Goal: Task Accomplishment & Management: Use online tool/utility

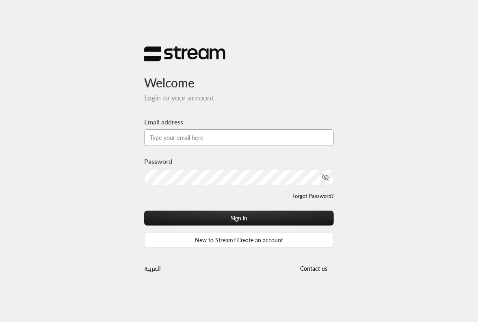
click at [221, 139] on input "Email address" at bounding box center [239, 137] width 190 height 17
click at [178, 144] on input "Email address" at bounding box center [239, 137] width 190 height 17
type input "[EMAIL_ADDRESS][DOMAIN_NAME]"
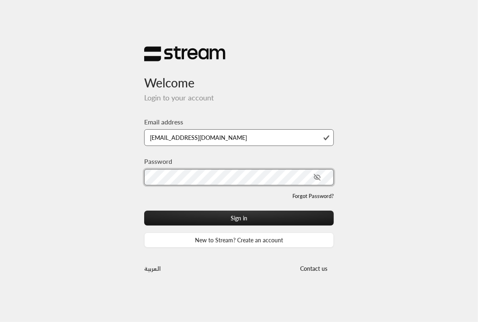
click at [144, 210] on button "Sign in" at bounding box center [239, 217] width 190 height 15
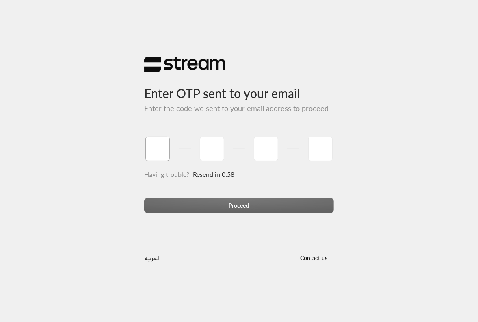
type input "1"
type input "2"
type input "3"
type input "4"
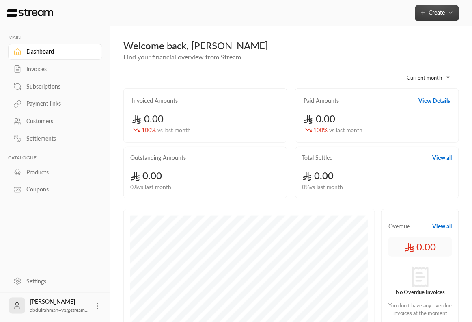
click at [448, 9] on span "Create" at bounding box center [437, 12] width 34 height 7
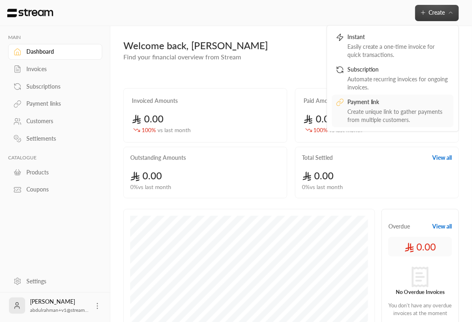
click at [365, 115] on div "Create unique link to gather payments from multiple customers." at bounding box center [399, 115] width 102 height 16
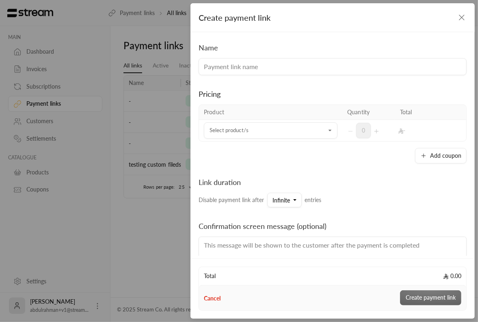
click at [269, 118] on th "Product" at bounding box center [270, 112] width 143 height 15
click at [266, 132] on input "Select product/s" at bounding box center [271, 130] width 134 height 14
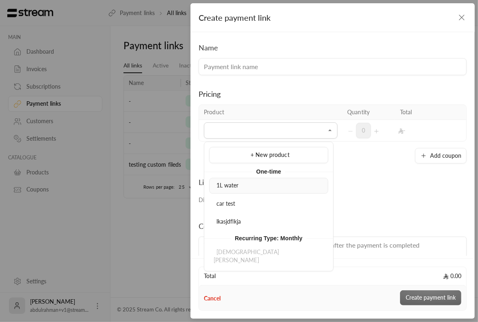
click at [256, 188] on div "1L water" at bounding box center [269, 185] width 110 height 9
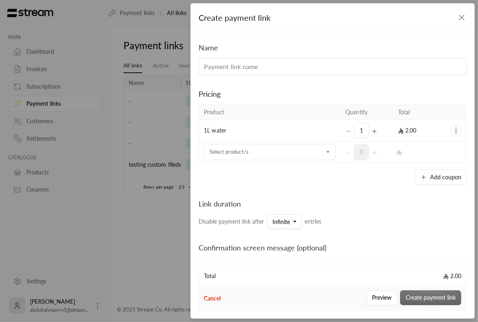
click at [253, 132] on td "1L water" at bounding box center [269, 131] width 141 height 22
click at [203, 138] on td "1L water" at bounding box center [269, 131] width 141 height 22
click at [207, 136] on td "1L water" at bounding box center [269, 131] width 141 height 22
drag, startPoint x: 204, startPoint y: 137, endPoint x: 208, endPoint y: 132, distance: 7.0
click at [208, 131] on td "1L water" at bounding box center [269, 131] width 141 height 22
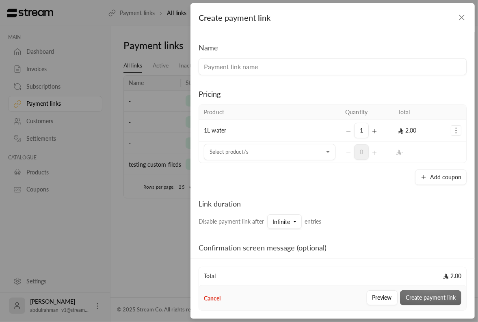
click at [197, 136] on div "Name Pricing Product Quantity Total 1L water 1 2.00 Select product/s Select pro…" at bounding box center [332, 143] width 284 height 223
click at [453, 125] on button "Selected Products" at bounding box center [456, 130] width 10 height 10
click at [303, 171] on div "Add coupon" at bounding box center [333, 176] width 268 height 15
click at [291, 153] on input "Select product/s" at bounding box center [270, 152] width 132 height 14
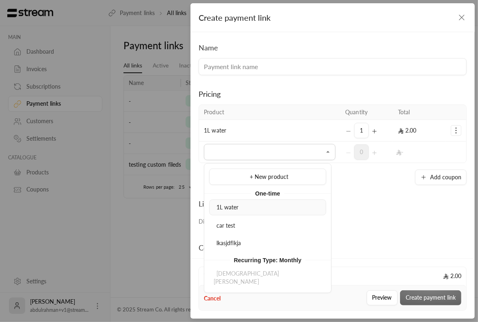
click at [258, 210] on div "1L water" at bounding box center [268, 207] width 108 height 9
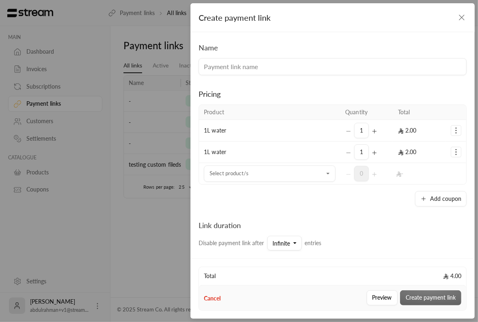
click at [458, 132] on td "Add coupon Remove product" at bounding box center [456, 131] width 20 height 22
click at [453, 130] on icon "Selected Products" at bounding box center [456, 130] width 8 height 8
click at [371, 89] on div "Pricing" at bounding box center [333, 93] width 268 height 11
click at [345, 132] on div "1" at bounding box center [366, 130] width 43 height 15
click at [373, 128] on icon "Selected Products" at bounding box center [374, 131] width 6 height 6
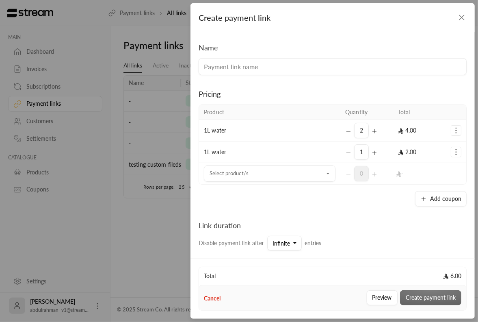
click at [340, 134] on td "2" at bounding box center [366, 131] width 53 height 22
click at [345, 133] on icon "Selected Products" at bounding box center [348, 131] width 6 height 6
click at [365, 132] on div "1" at bounding box center [366, 130] width 43 height 15
click at [372, 131] on icon "Selected Products" at bounding box center [374, 131] width 6 height 6
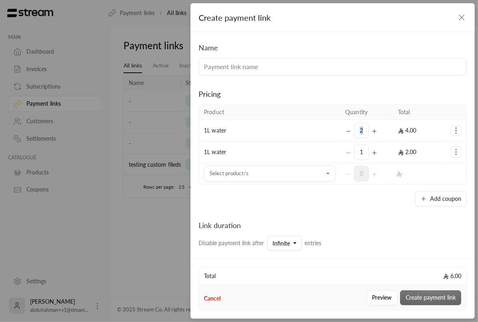
click at [372, 131] on icon "Selected Products" at bounding box center [374, 131] width 6 height 6
click at [345, 133] on icon "Selected Products" at bounding box center [348, 131] width 6 height 6
click at [345, 133] on div "1" at bounding box center [366, 130] width 43 height 15
click at [417, 133] on td "2.00" at bounding box center [419, 131] width 53 height 22
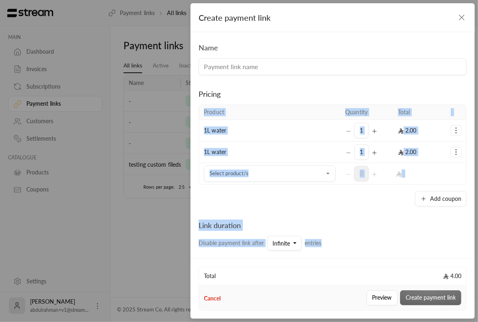
drag, startPoint x: 316, startPoint y: 104, endPoint x: 390, endPoint y: 222, distance: 139.0
click at [390, 222] on div "Name Pricing Product Quantity Total 1L water 1 2.00 Add coupon Remove product 1…" at bounding box center [332, 143] width 284 height 223
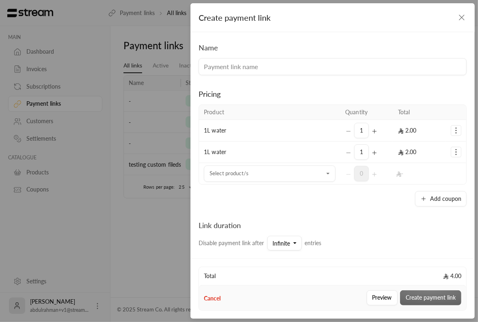
drag, startPoint x: 390, startPoint y: 222, endPoint x: 417, endPoint y: 239, distance: 32.5
click at [390, 223] on div "Link duration Disable payment link after Infinite entries" at bounding box center [332, 234] width 276 height 31
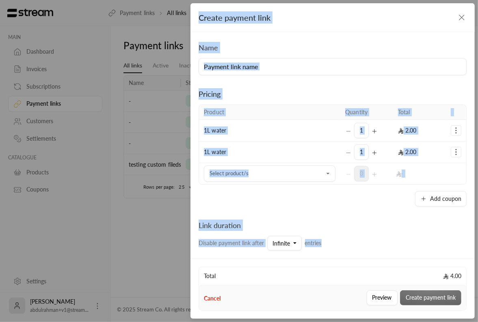
drag, startPoint x: 407, startPoint y: 236, endPoint x: 234, endPoint y: 9, distance: 284.8
click at [234, 9] on form "Create payment link Name Pricing Product Quantity Total 1L water 1 2.00 Add cou…" at bounding box center [332, 129] width 284 height 252
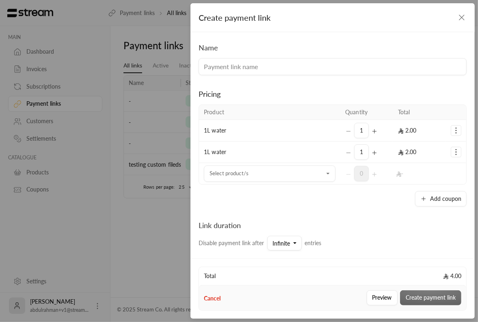
click at [234, 46] on div "Name" at bounding box center [332, 58] width 276 height 33
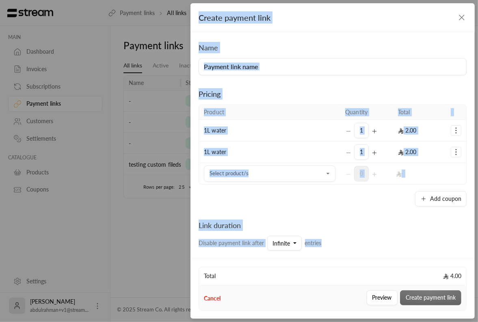
drag, startPoint x: 329, startPoint y: 248, endPoint x: 198, endPoint y: 15, distance: 267.1
click at [197, 15] on form "Create payment link Name Pricing Product Quantity Total 1L water 1 2.00 Add cou…" at bounding box center [332, 129] width 284 height 252
click at [198, 15] on div "Create payment link" at bounding box center [332, 17] width 284 height 29
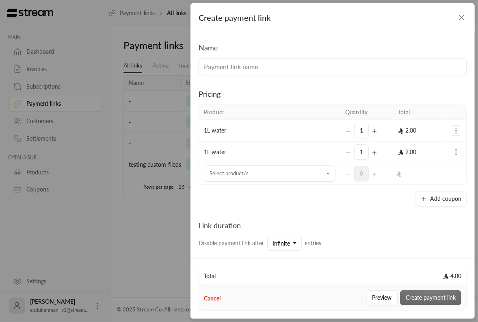
click at [190, 23] on div "Create payment link" at bounding box center [332, 17] width 284 height 29
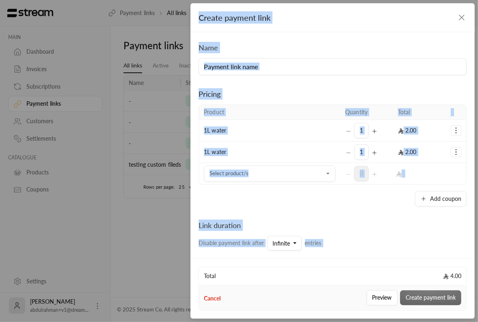
drag, startPoint x: 201, startPoint y: 20, endPoint x: 349, endPoint y: 253, distance: 275.6
click at [349, 253] on form "Create payment link Name Pricing Product Quantity Total 1L water 1 2.00 Add cou…" at bounding box center [332, 129] width 284 height 252
click at [349, 253] on div "Confirmation screen message (optional)" at bounding box center [333, 283] width 268 height 66
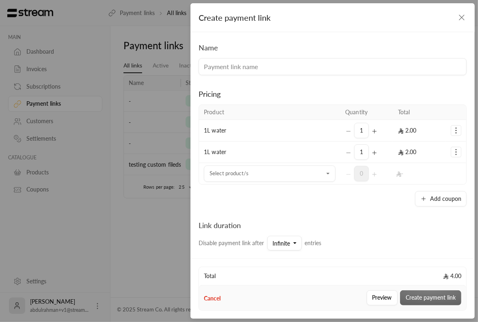
click at [452, 132] on icon "Selected Products" at bounding box center [456, 130] width 8 height 8
click at [354, 238] on div "Link duration Disable payment link after Infinite entries" at bounding box center [332, 234] width 276 height 31
click at [371, 131] on icon "Selected Products" at bounding box center [374, 131] width 6 height 6
click at [348, 129] on div "2" at bounding box center [366, 130] width 43 height 15
click at [345, 134] on button "Selected Products" at bounding box center [348, 130] width 6 height 15
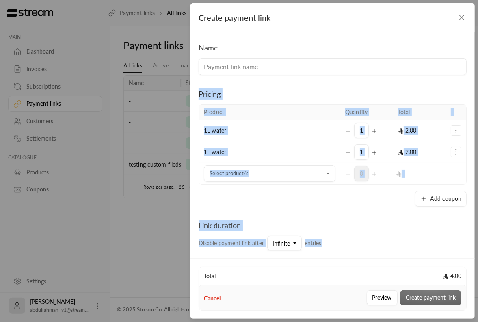
drag, startPoint x: 244, startPoint y: 143, endPoint x: 322, endPoint y: 219, distance: 108.5
click at [322, 219] on div "Name Pricing Product Quantity Total 1L water 1 2.00 Add coupon Remove product 1…" at bounding box center [332, 143] width 284 height 223
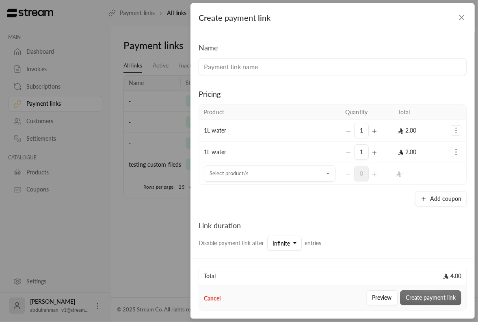
click at [322, 219] on div "Link duration Disable payment link after Infinite entries" at bounding box center [332, 234] width 276 height 31
click at [452, 129] on icon "Selected Products" at bounding box center [456, 130] width 8 height 8
click at [312, 123] on td "1L water" at bounding box center [269, 131] width 141 height 22
click at [323, 177] on div "Selected Products" at bounding box center [327, 174] width 9 height 10
click at [326, 173] on icon "Open" at bounding box center [327, 174] width 3 height 2
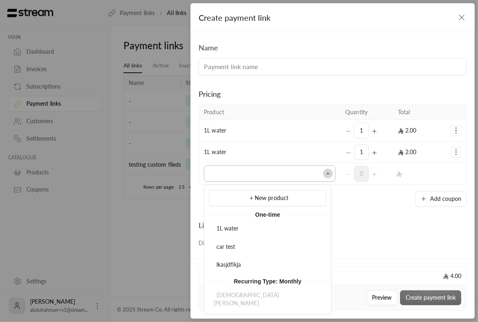
click at [326, 173] on icon "Close" at bounding box center [327, 174] width 3 height 2
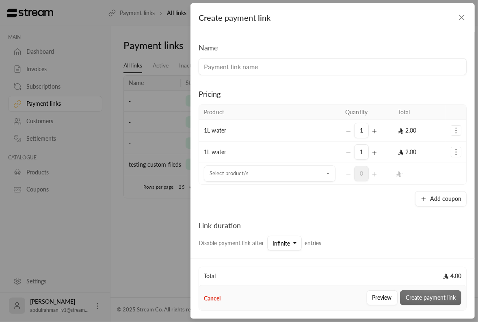
click at [335, 223] on div "Link duration Disable payment link after Infinite entries" at bounding box center [332, 234] width 276 height 31
click at [325, 170] on icon "Open" at bounding box center [328, 173] width 8 height 8
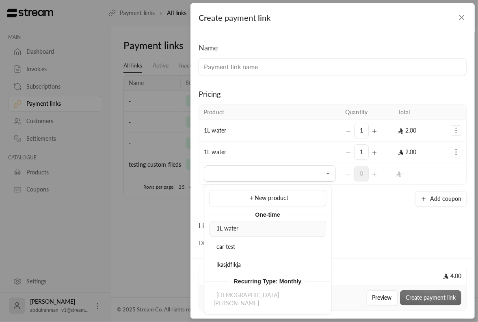
click at [295, 229] on div "1L water" at bounding box center [268, 228] width 108 height 9
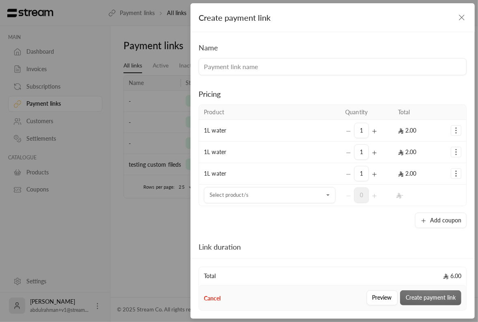
click at [453, 172] on icon "Selected Products" at bounding box center [456, 173] width 8 height 8
click at [409, 155] on span "Remove product" at bounding box center [428, 156] width 39 height 6
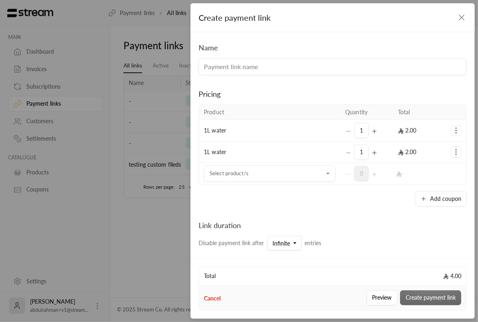
click at [452, 127] on icon "Selected Products" at bounding box center [456, 130] width 8 height 8
click at [312, 86] on div "Pricing Product Quantity Total 1L water 1 2.00 Add coupon Remove product 1L wat…" at bounding box center [333, 140] width 268 height 131
click at [456, 130] on circle "Selected Products" at bounding box center [456, 130] width 1 height 1
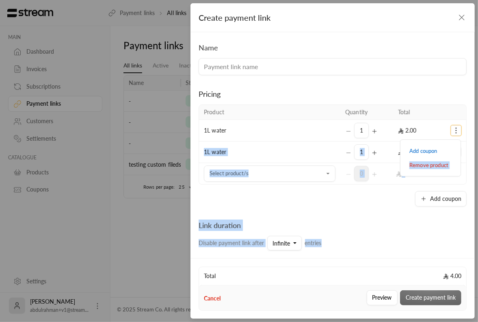
drag, startPoint x: 398, startPoint y: 164, endPoint x: 451, endPoint y: 229, distance: 83.4
click at [451, 229] on div "Name Pricing Product Quantity Total 1L water 1 2.00 Add coupon Remove product 1…" at bounding box center [332, 143] width 284 height 223
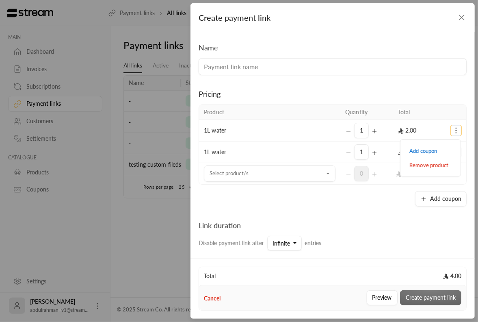
click at [451, 229] on div "Link duration Disable payment link after Infinite entries" at bounding box center [332, 234] width 276 height 31
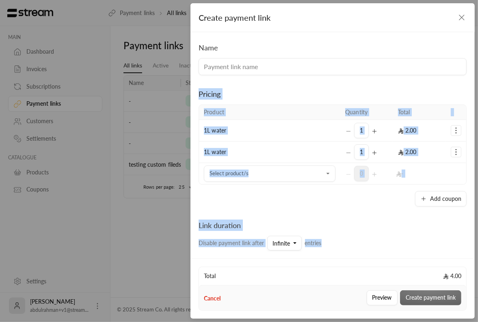
drag, startPoint x: 431, startPoint y: 194, endPoint x: 402, endPoint y: 85, distance: 112.9
click at [402, 85] on div "Name Pricing Product Quantity Total 1L water 1 2.00 Add coupon Remove product 1…" at bounding box center [332, 143] width 284 height 223
click at [455, 138] on td "Add coupon Remove product" at bounding box center [456, 131] width 20 height 22
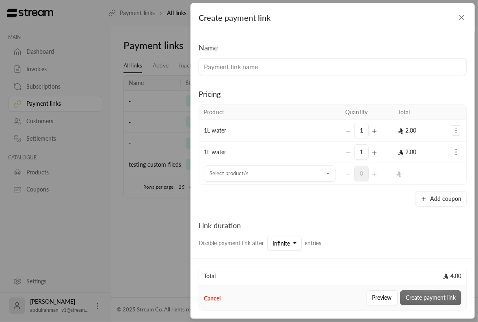
click at [454, 135] on div "Add coupon Remove product" at bounding box center [456, 130] width 11 height 11
click at [453, 133] on icon "Selected Products" at bounding box center [456, 130] width 8 height 8
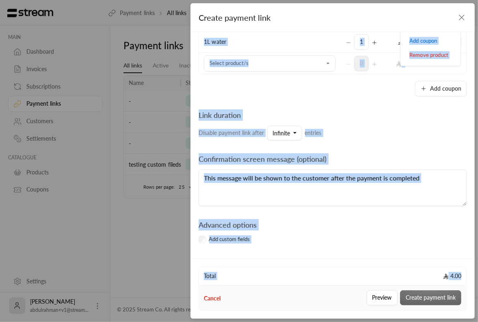
drag, startPoint x: 400, startPoint y: 140, endPoint x: 466, endPoint y: 272, distance: 147.1
click at [467, 255] on form "Create payment link Name Pricing Product Quantity Total 1L water 1 2.00 Add cou…" at bounding box center [332, 129] width 284 height 252
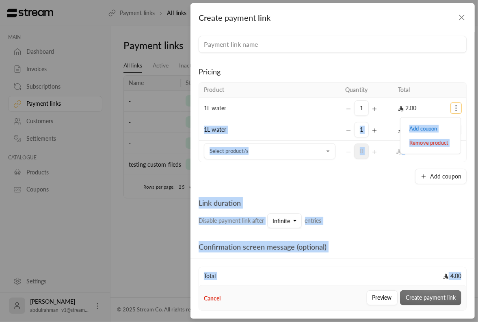
scroll to position [21, 0]
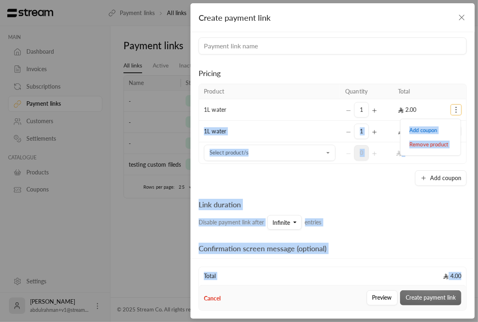
click at [371, 113] on button "Selected Products" at bounding box center [374, 109] width 6 height 15
click at [346, 106] on button "Selected Products" at bounding box center [348, 109] width 6 height 15
click at [373, 108] on icon "Selected Products" at bounding box center [374, 110] width 6 height 6
click at [347, 111] on icon "Selected Products" at bounding box center [348, 110] width 6 height 6
